Goal: Information Seeking & Learning: Learn about a topic

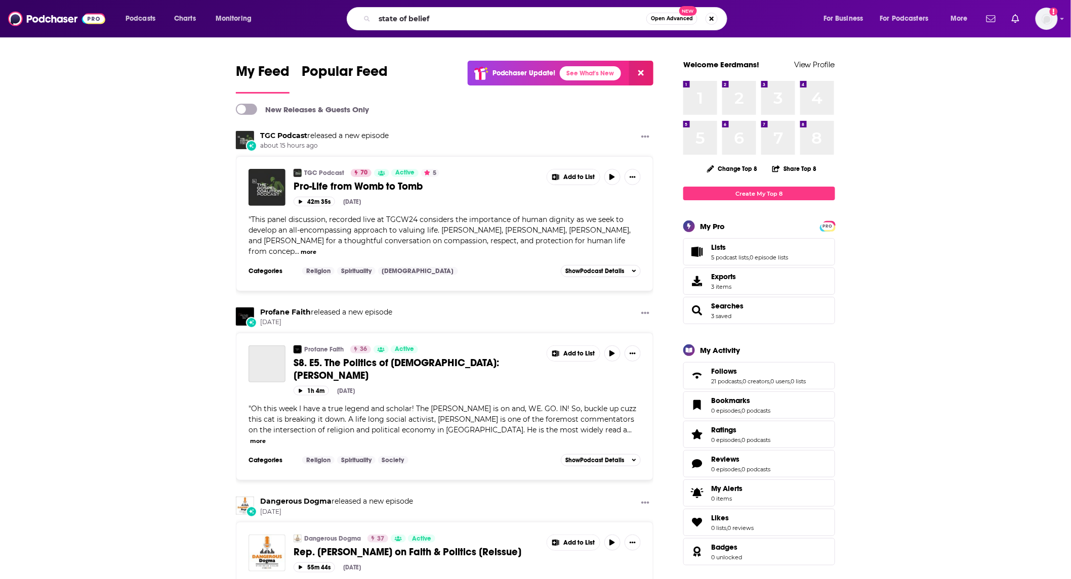
type input "state of belief"
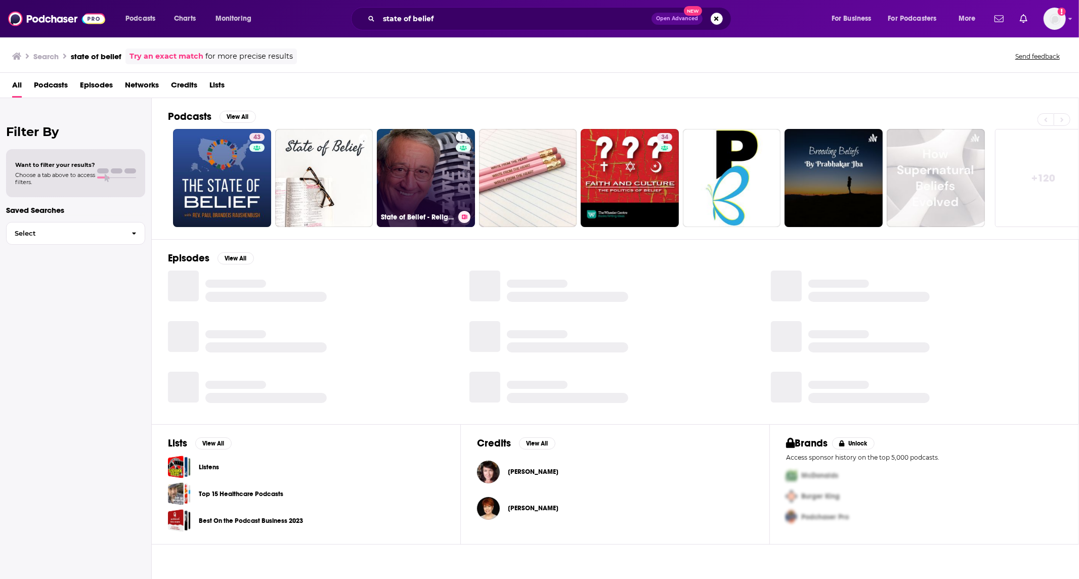
click at [408, 158] on link "1 State of Belief - Religion and radio done differently." at bounding box center [426, 178] width 98 height 98
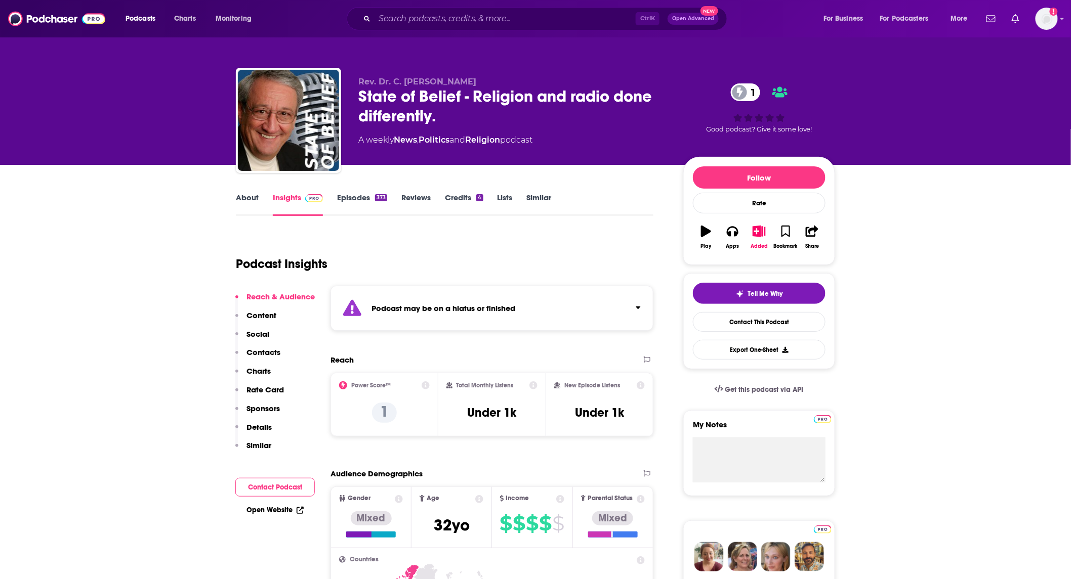
click at [356, 211] on link "Episodes 373" at bounding box center [362, 204] width 50 height 23
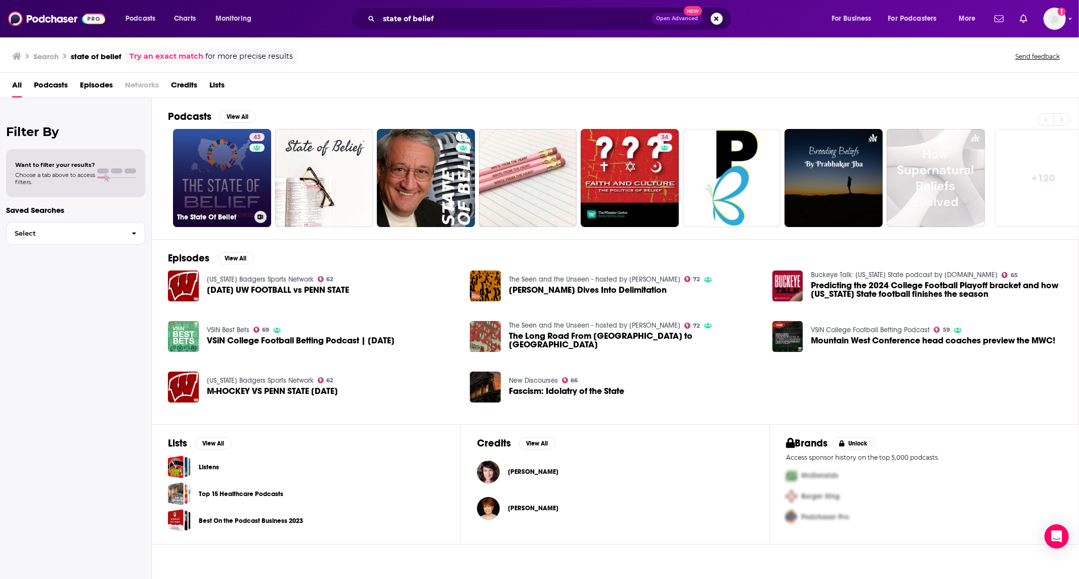
click at [200, 167] on link "43 The State Of Belief" at bounding box center [222, 178] width 98 height 98
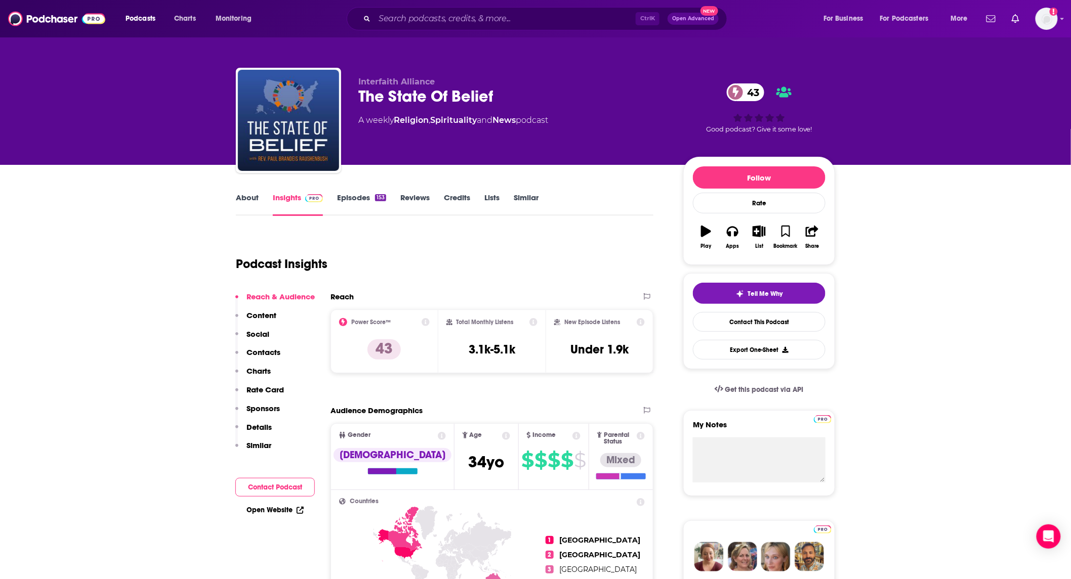
click at [252, 195] on link "About" at bounding box center [247, 204] width 23 height 23
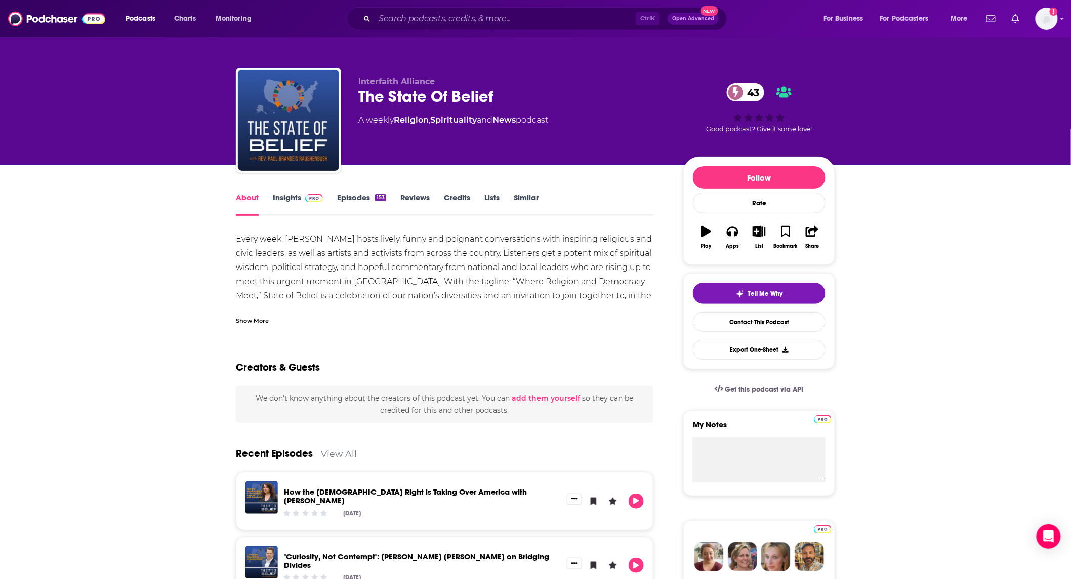
click at [260, 318] on div "Show More" at bounding box center [252, 320] width 33 height 10
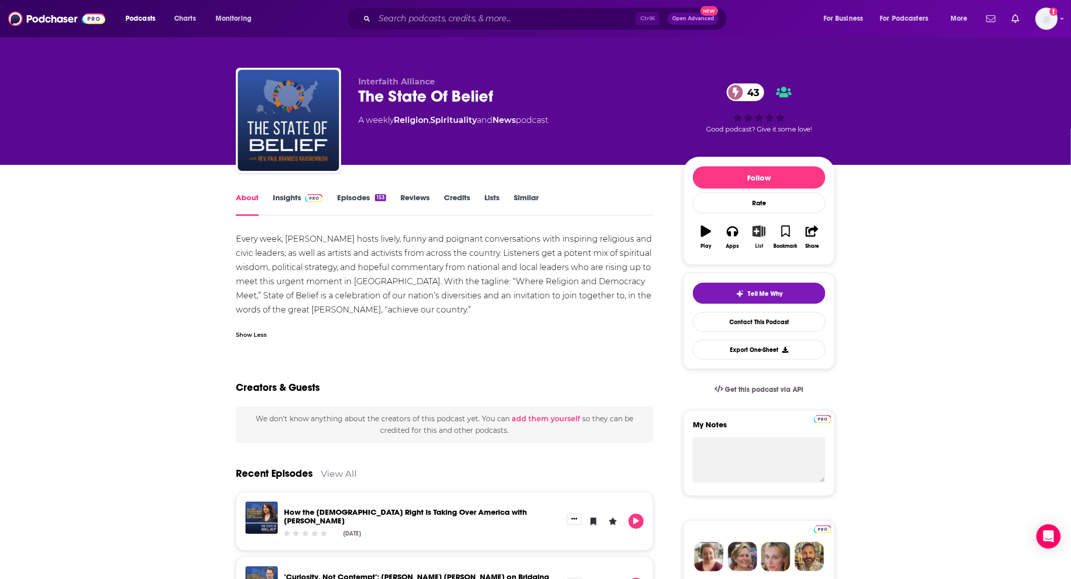
click at [757, 235] on icon "button" at bounding box center [758, 231] width 13 height 11
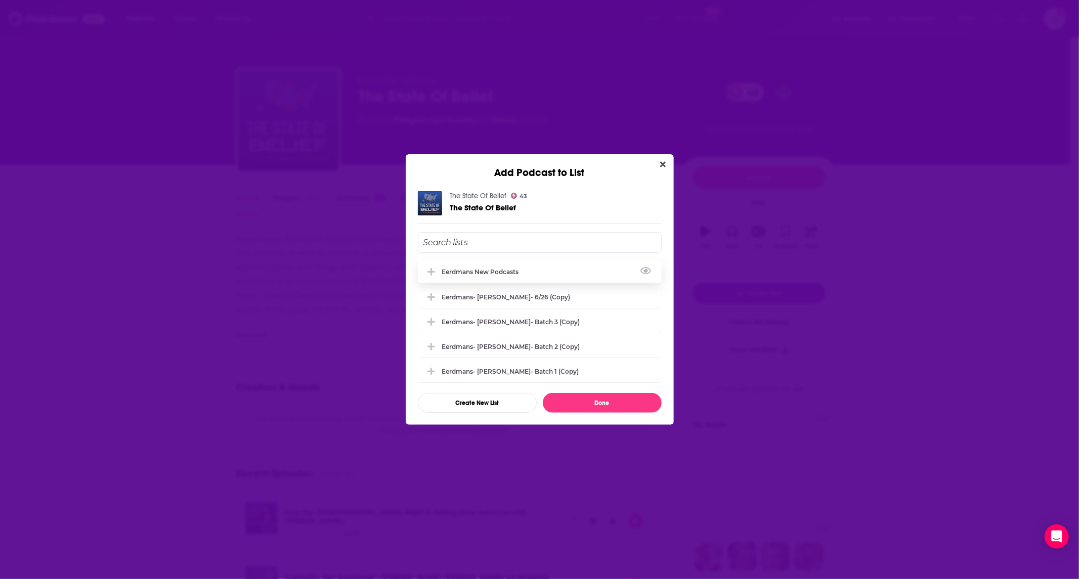
click at [486, 270] on div "Eerdmans new podcasts" at bounding box center [483, 272] width 83 height 8
click at [573, 397] on button "Done" at bounding box center [602, 403] width 119 height 20
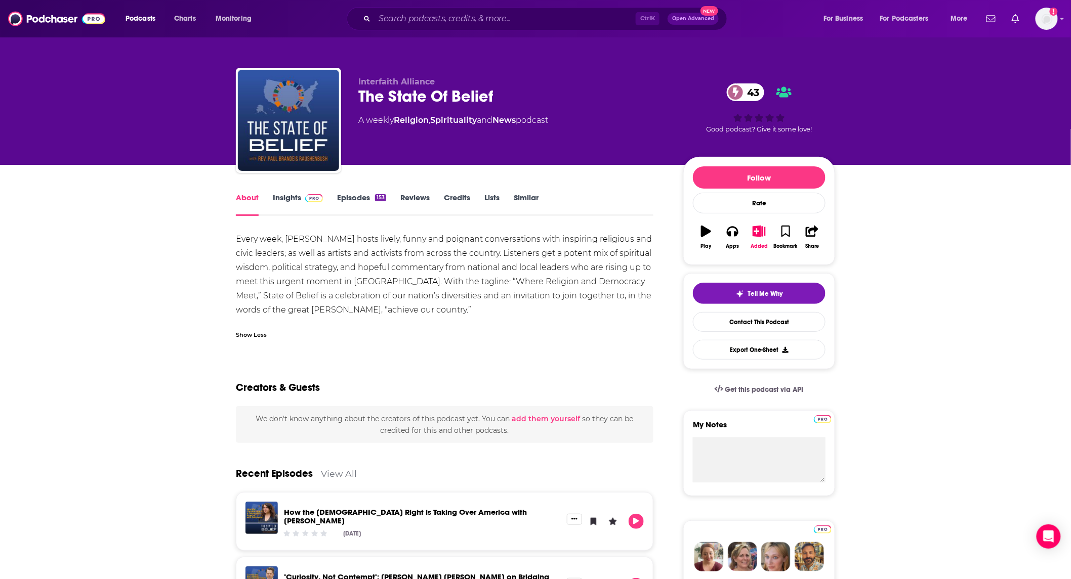
click at [289, 201] on link "Insights" at bounding box center [298, 204] width 50 height 23
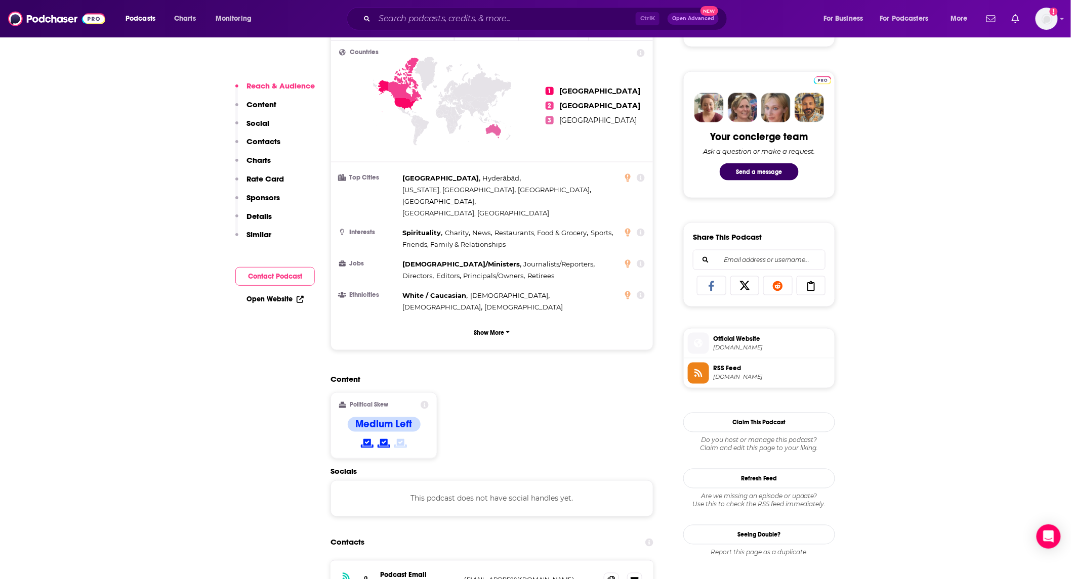
scroll to position [600, 0]
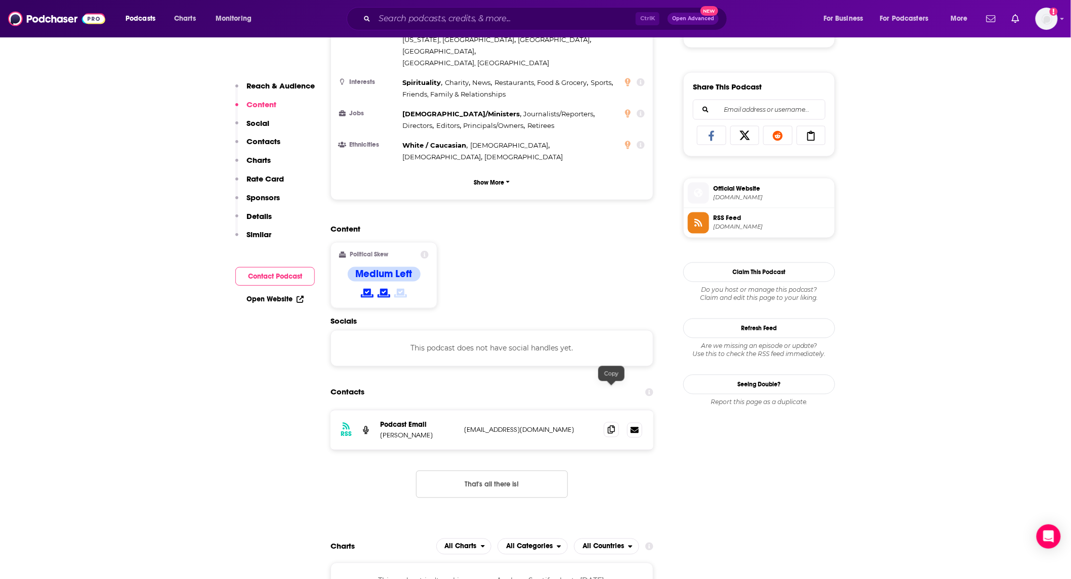
click at [610, 426] on icon at bounding box center [611, 430] width 7 height 8
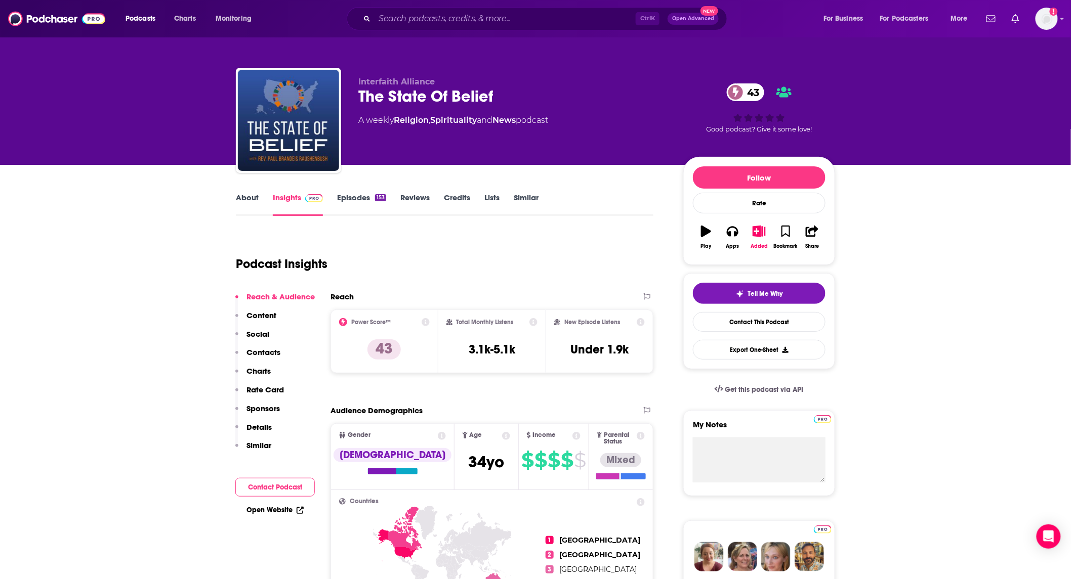
click at [248, 208] on link "About" at bounding box center [247, 204] width 23 height 23
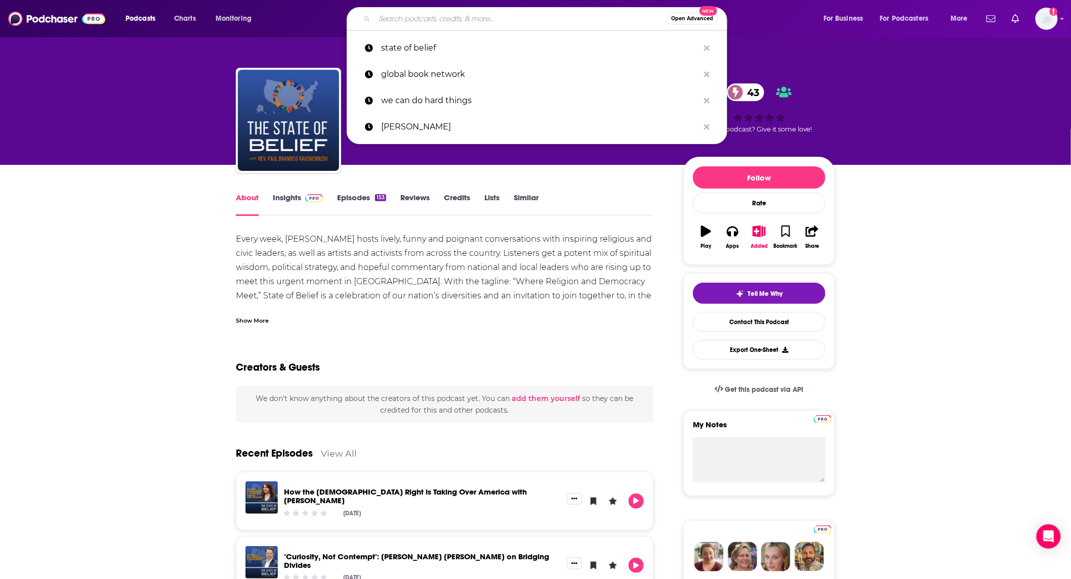
click at [478, 19] on input "Search podcasts, credits, & more..." at bounding box center [520, 19] width 292 height 16
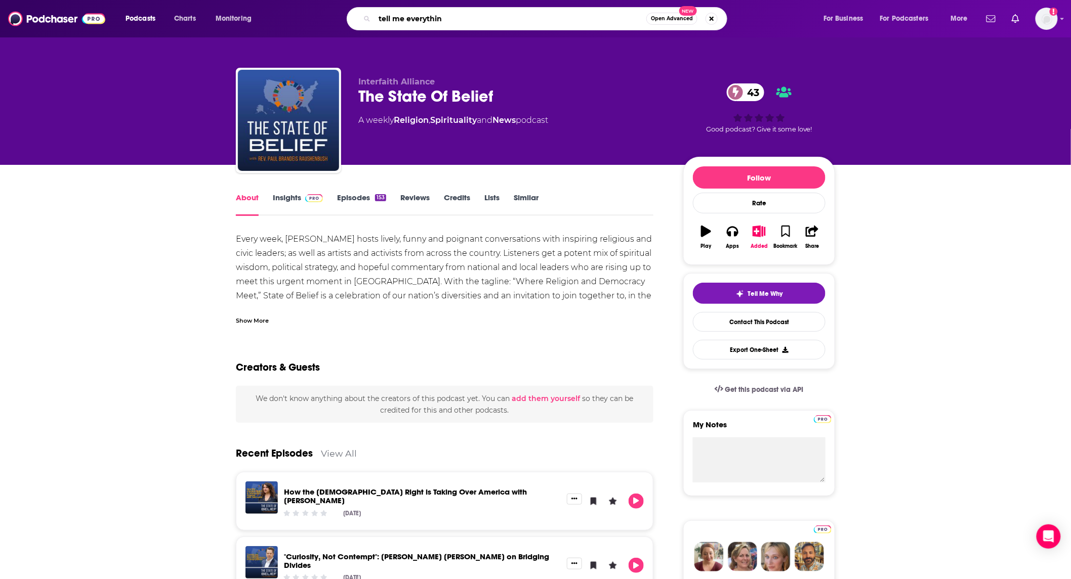
type input "tell me everything"
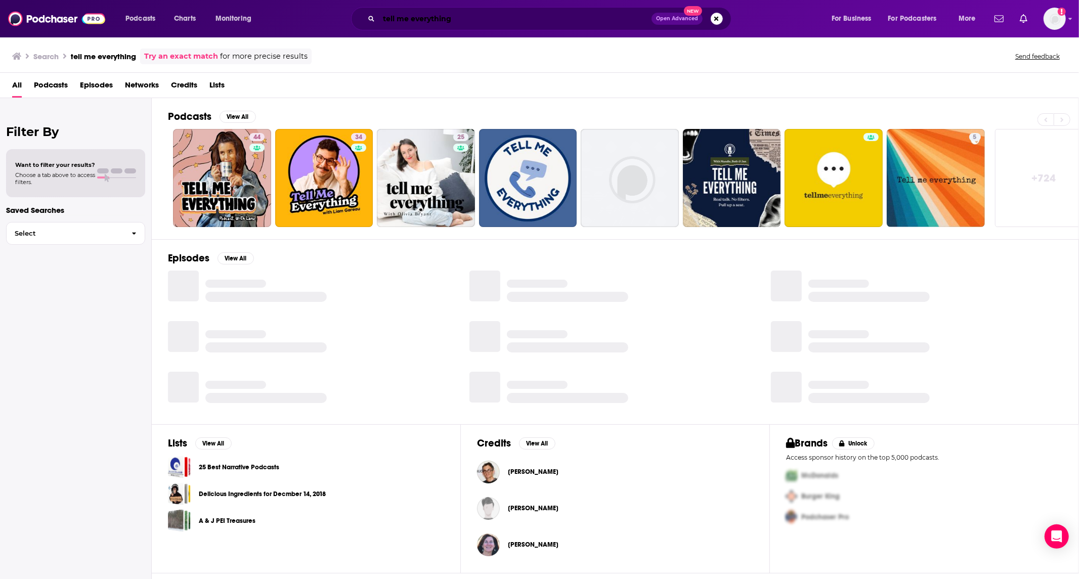
click at [477, 22] on input "tell me everything" at bounding box center [515, 19] width 273 height 16
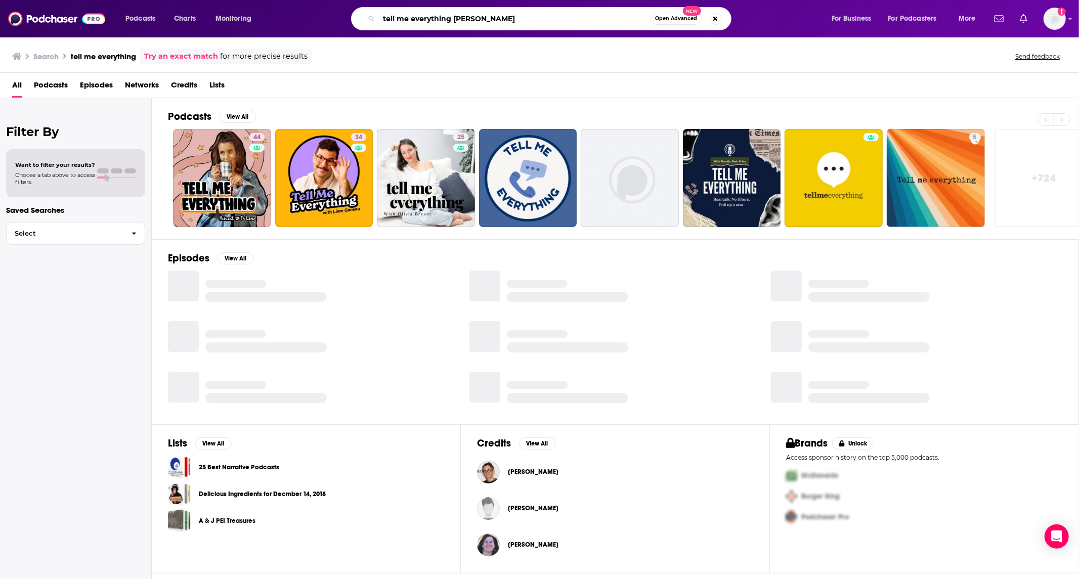
type input "tell me everything [PERSON_NAME]"
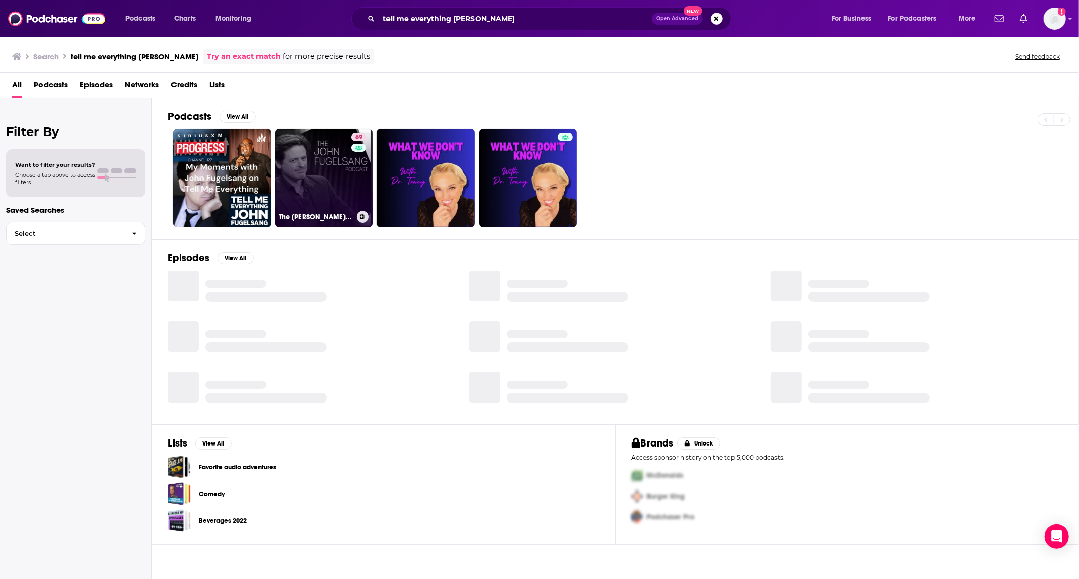
click at [300, 176] on link "69 The [PERSON_NAME] Podcast" at bounding box center [324, 178] width 98 height 98
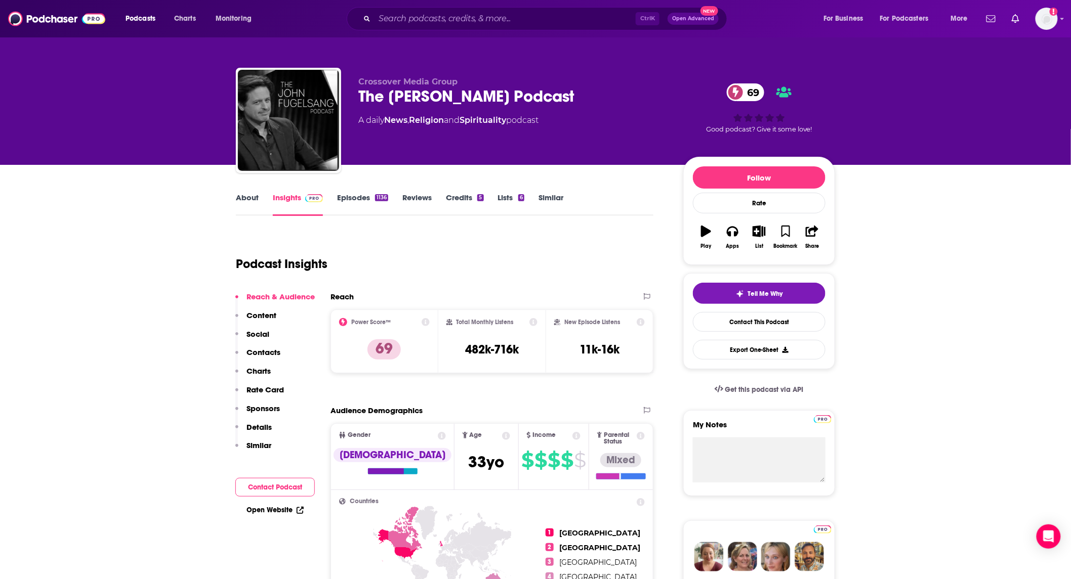
click at [349, 200] on link "Episodes 1136" at bounding box center [362, 204] width 51 height 23
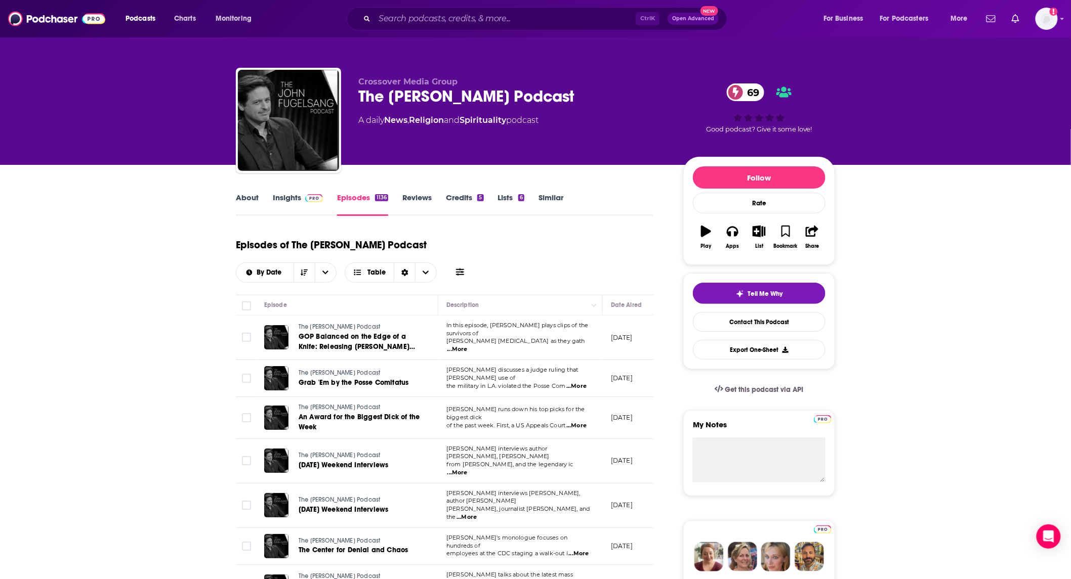
click at [286, 205] on link "Insights" at bounding box center [298, 204] width 50 height 23
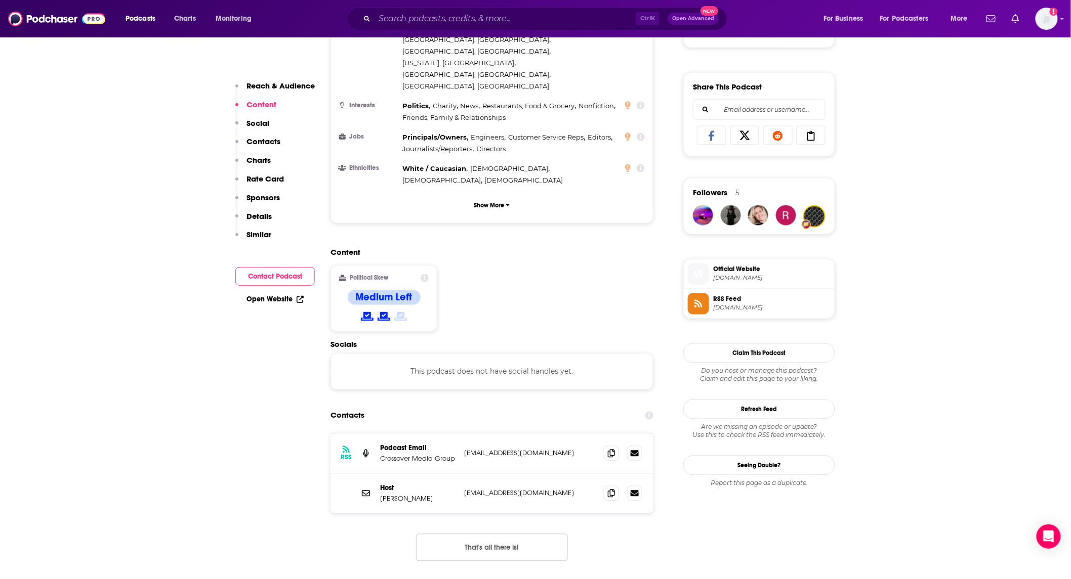
scroll to position [749, 0]
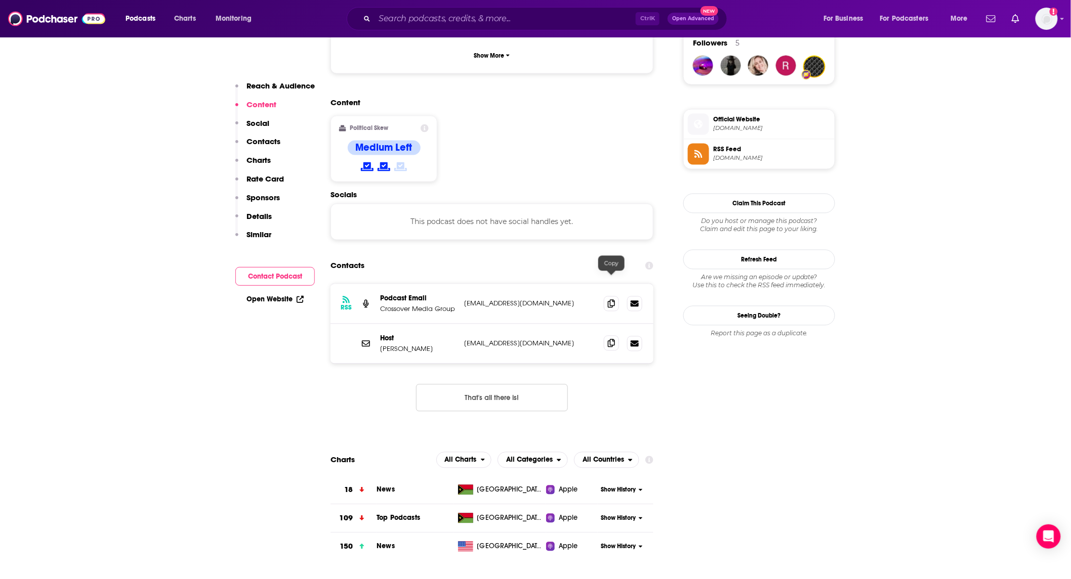
click at [614, 339] on icon at bounding box center [611, 343] width 7 height 8
